Goal: Information Seeking & Learning: Learn about a topic

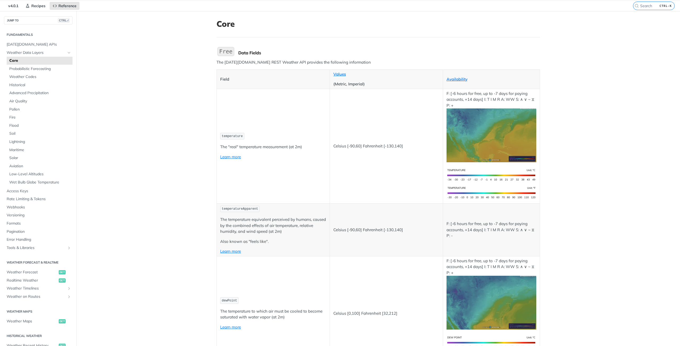
scroll to position [27, 0]
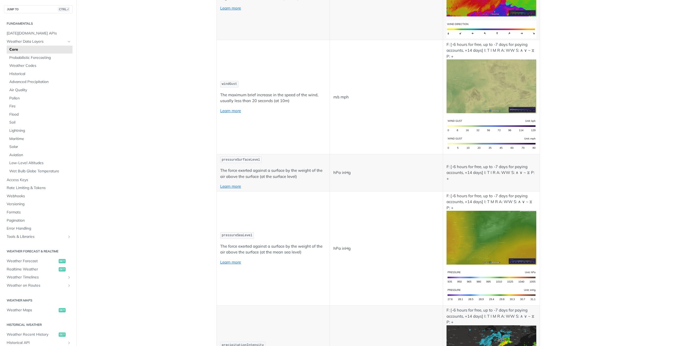
scroll to position [690, 0]
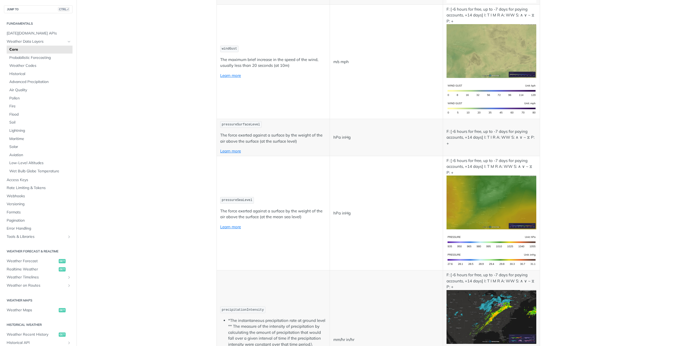
click at [297, 207] on td "pressureSeaLevel The force exerted against a surface by the weight of the air a…" at bounding box center [273, 213] width 113 height 115
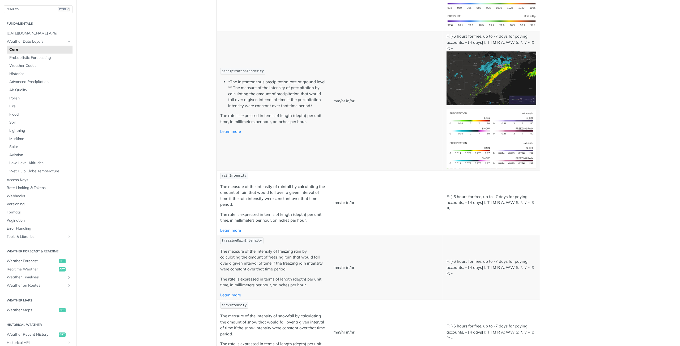
scroll to position [956, 0]
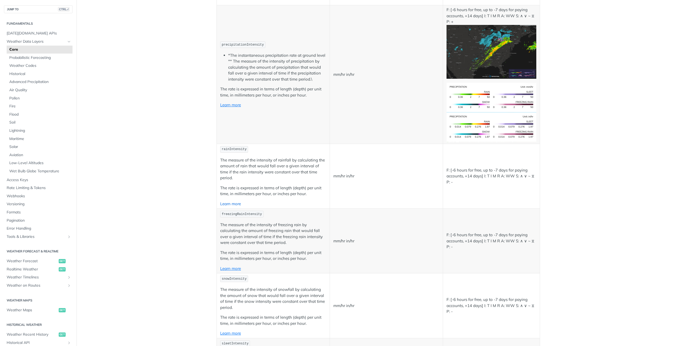
click at [235, 204] on link "Learn more" at bounding box center [230, 204] width 21 height 5
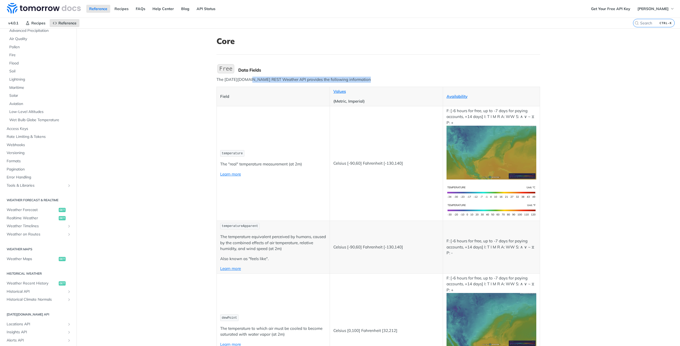
drag, startPoint x: 246, startPoint y: 80, endPoint x: 247, endPoint y: 84, distance: 4.2
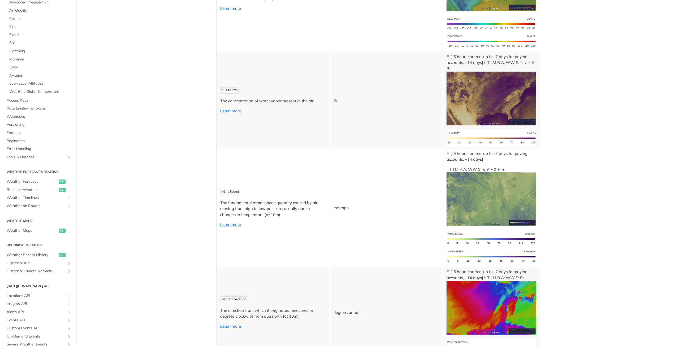
scroll to position [323, 0]
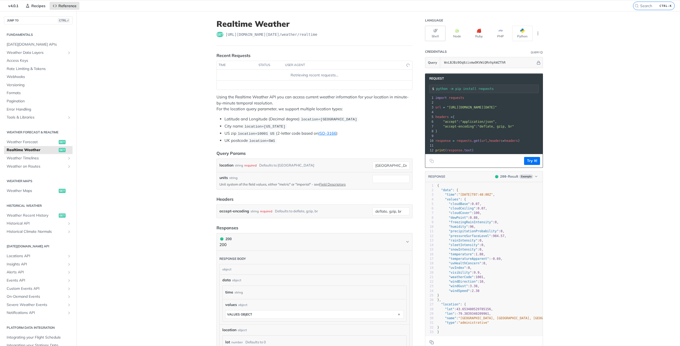
scroll to position [27, 0]
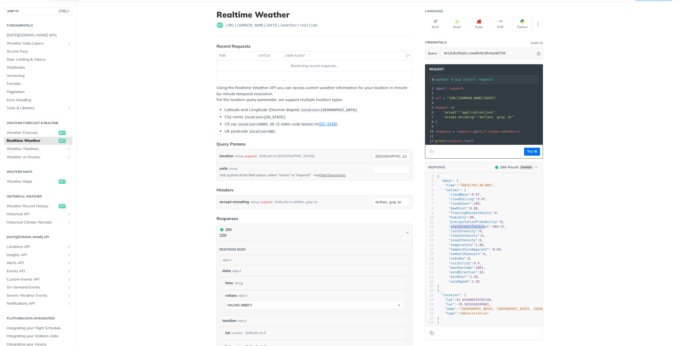
type textarea "pressureSurfaceLevel"
drag, startPoint x: 470, startPoint y: 232, endPoint x: 447, endPoint y: 232, distance: 22.6
click at [448, 229] on span ""pressureSurfaceLevel"" at bounding box center [469, 227] width 42 height 4
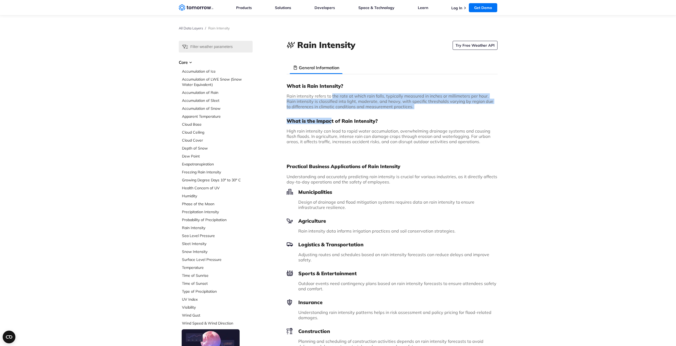
click at [332, 112] on div "What is Rain Intensity? Rain intensity refers to the rate at which rain falls, …" at bounding box center [391, 116] width 211 height 66
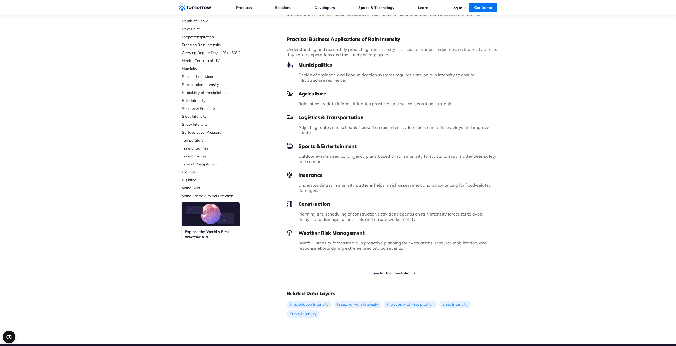
scroll to position [133, 0]
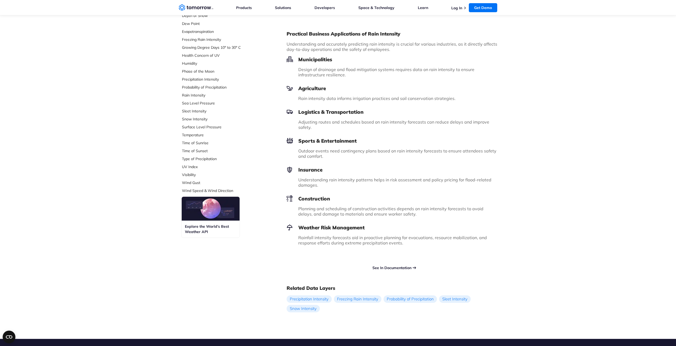
click at [398, 268] on link "See In Documentation" at bounding box center [391, 268] width 39 height 5
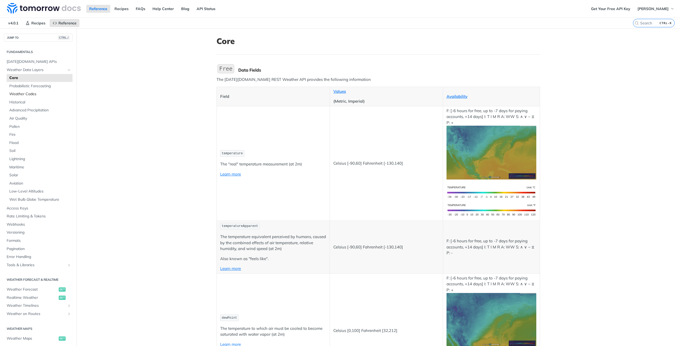
click at [30, 94] on span "Weather Codes" at bounding box center [40, 94] width 62 height 5
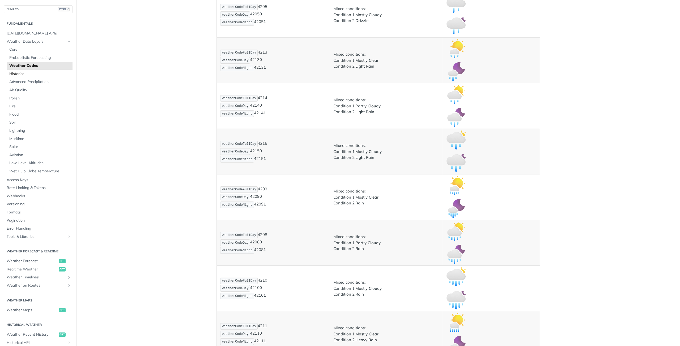
scroll to position [717, 0]
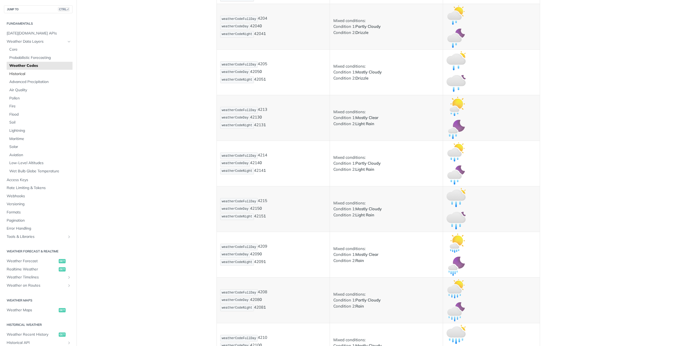
click at [14, 75] on span "Historical" at bounding box center [40, 73] width 62 height 5
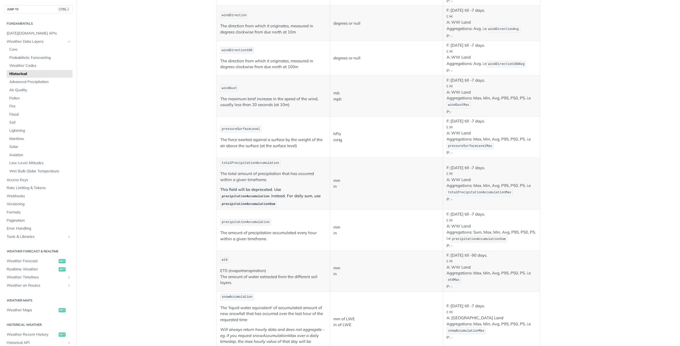
scroll to position [292, 0]
drag, startPoint x: 19, startPoint y: 49, endPoint x: 26, endPoint y: 67, distance: 19.3
click at [19, 49] on span "Core" at bounding box center [40, 49] width 62 height 5
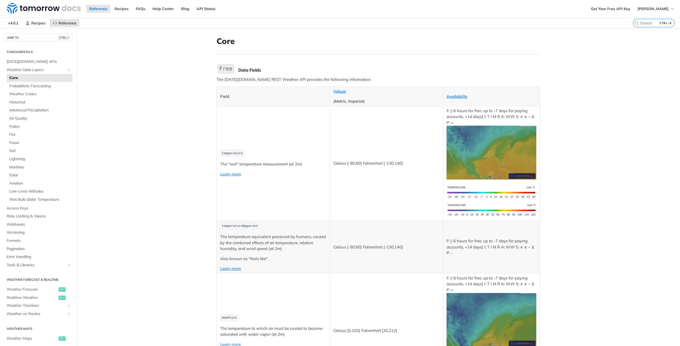
click at [348, 102] on p "(Metric, Imperial)" at bounding box center [386, 102] width 106 height 6
copy p "Imperial"
drag, startPoint x: 401, startPoint y: 46, endPoint x: 444, endPoint y: 41, distance: 43.1
click at [401, 46] on header "Core" at bounding box center [377, 45] width 323 height 18
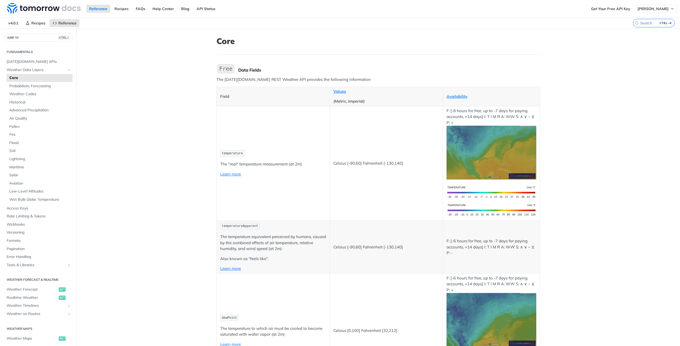
scroll to position [356, 0]
